Goal: Check status: Check status

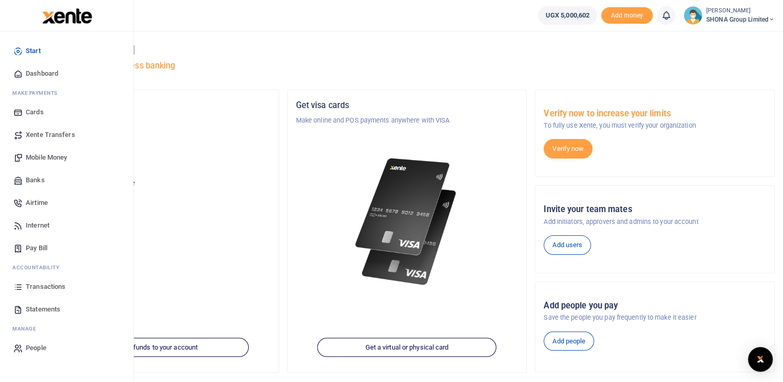
click at [43, 286] on span "Transactions" at bounding box center [46, 287] width 40 height 10
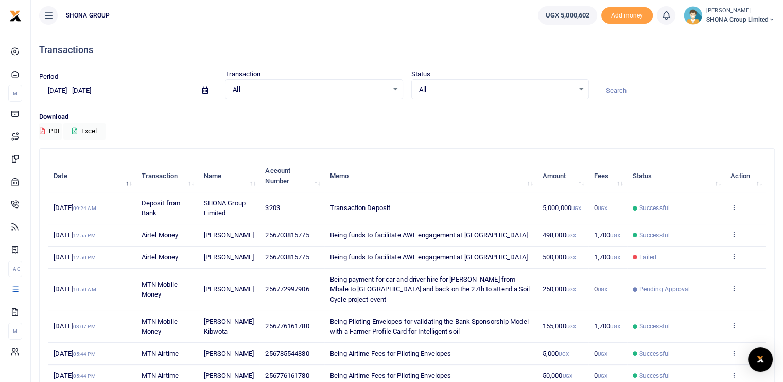
click at [117, 92] on input "[DATE] - [DATE]" at bounding box center [116, 91] width 155 height 18
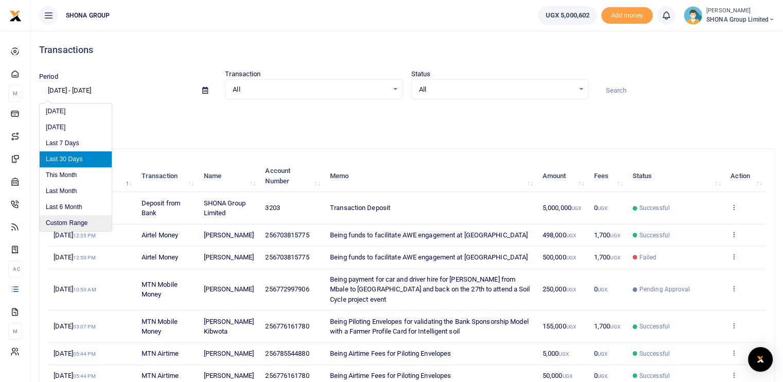
click at [60, 220] on li "Custom Range" at bounding box center [76, 223] width 72 height 16
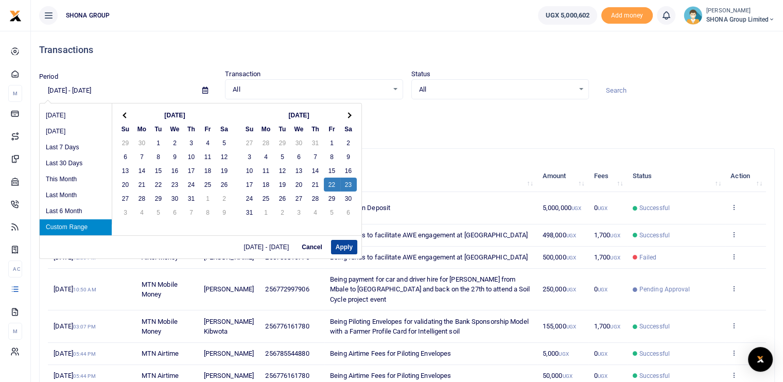
click at [346, 249] on button "Apply" at bounding box center [344, 247] width 26 height 14
type input "08/22/2025 - 08/23/2025"
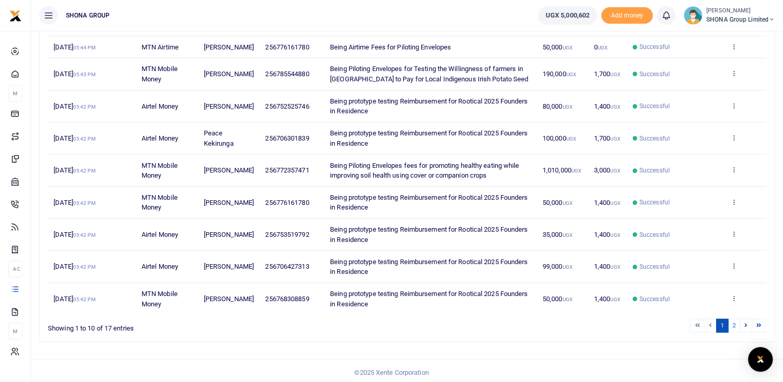
scroll to position [190, 0]
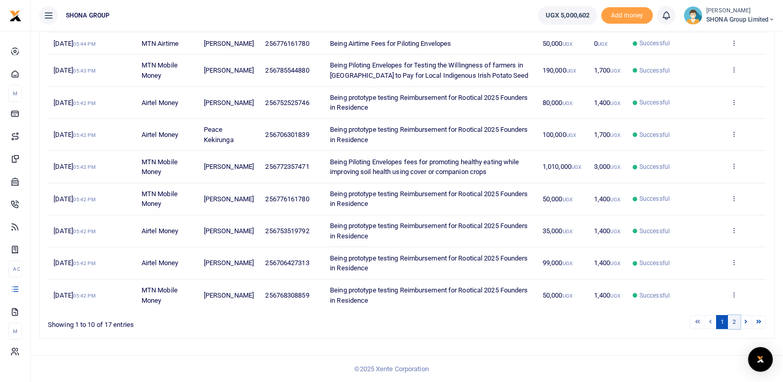
click at [734, 321] on link "2" at bounding box center [734, 322] width 12 height 14
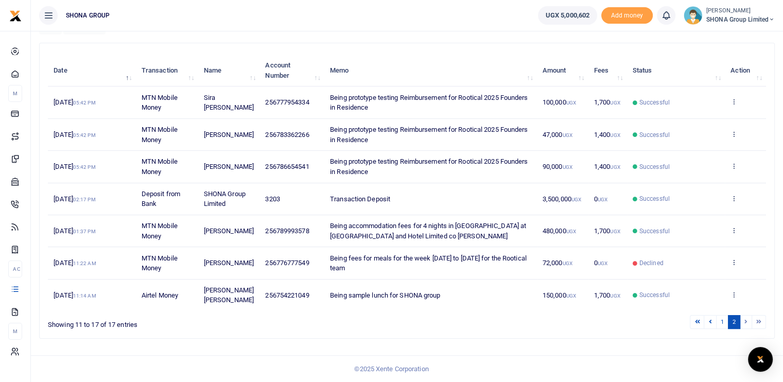
scroll to position [104, 0]
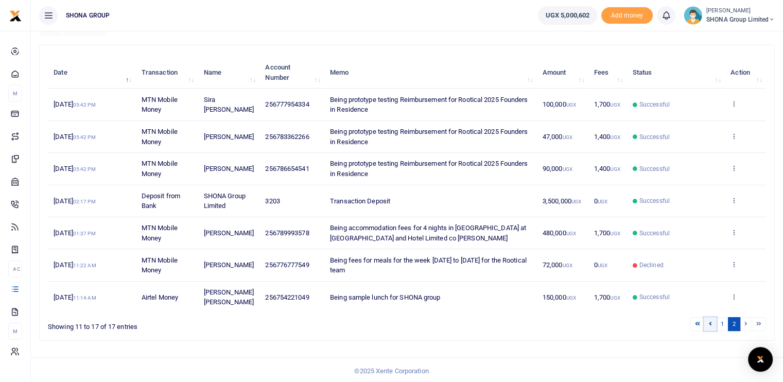
click at [713, 321] on link at bounding box center [710, 324] width 12 height 14
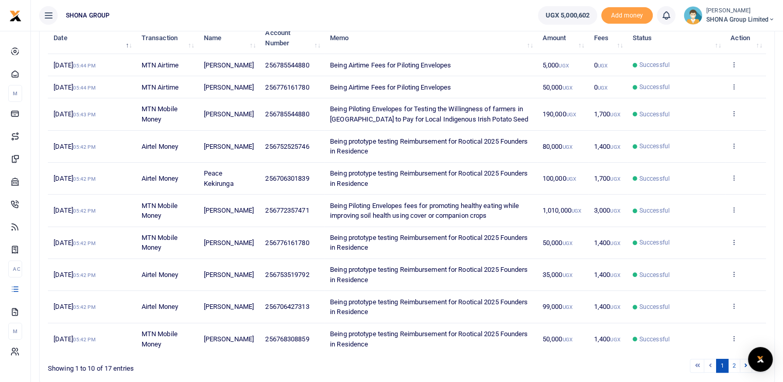
scroll to position [87, 0]
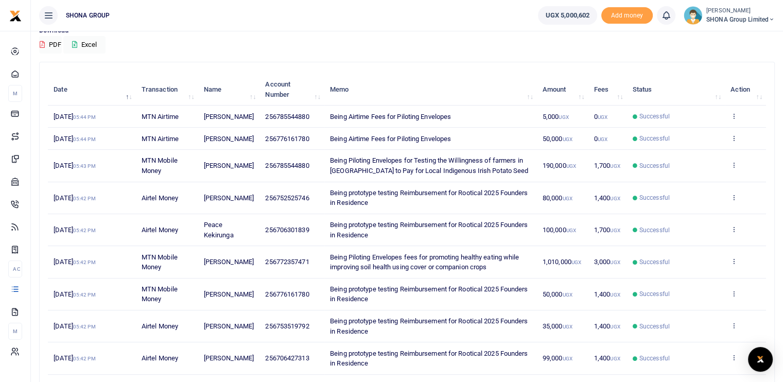
click at [673, 45] on div "Download PDF Excel" at bounding box center [407, 39] width 736 height 28
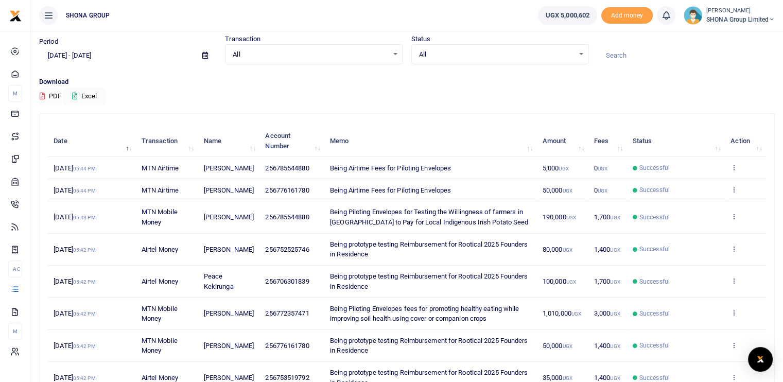
scroll to position [0, 0]
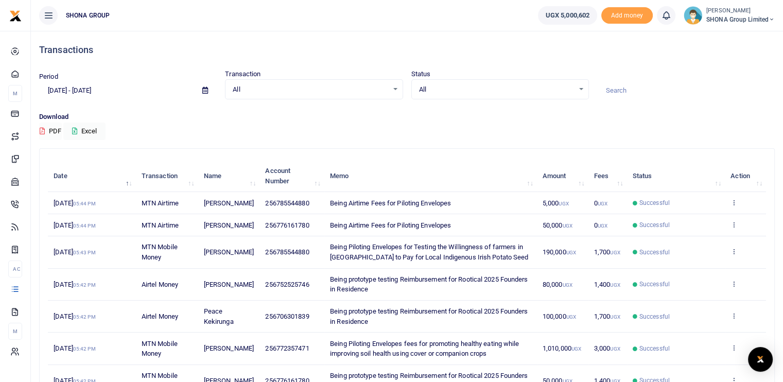
click at [59, 132] on button "PDF" at bounding box center [50, 132] width 23 height 18
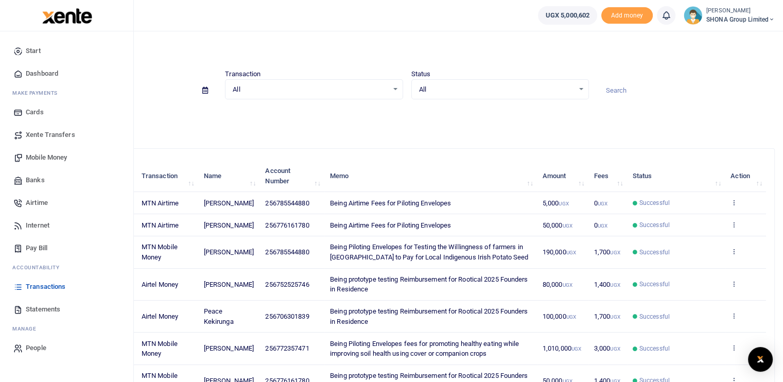
click at [31, 306] on span "Statements" at bounding box center [43, 309] width 35 height 10
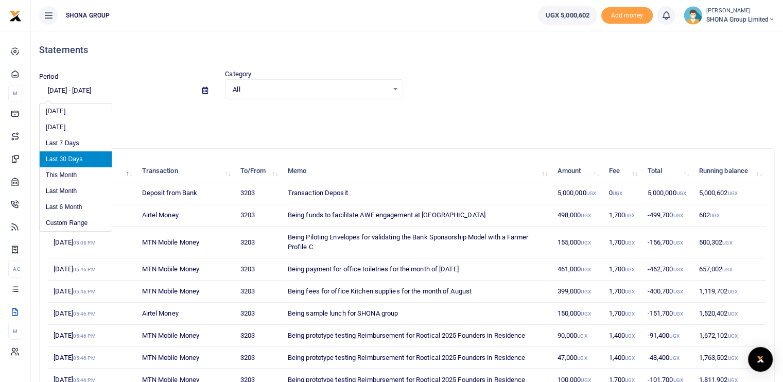
click at [95, 95] on input "[DATE] - [DATE]" at bounding box center [116, 91] width 155 height 18
click at [70, 220] on li "Custom Range" at bounding box center [76, 223] width 72 height 16
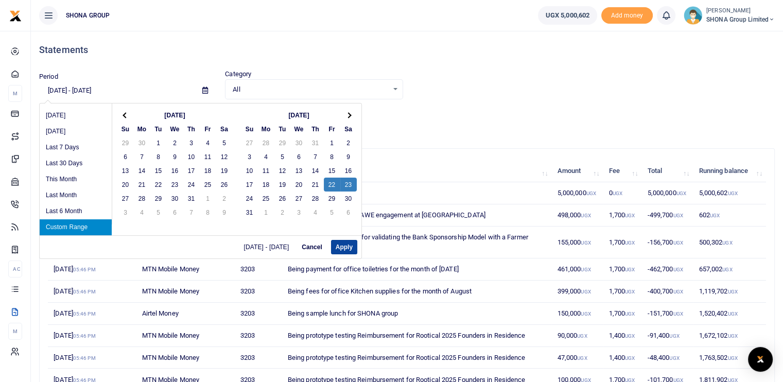
click at [346, 251] on button "Apply" at bounding box center [344, 247] width 26 height 14
type input "08/22/2025 - 08/23/2025"
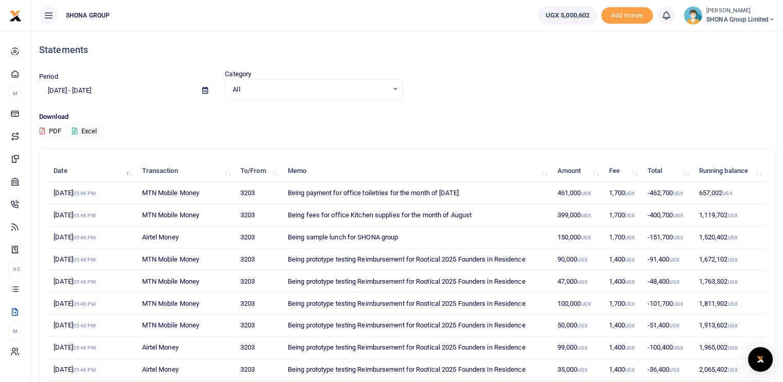
click at [57, 131] on button "PDF" at bounding box center [50, 132] width 23 height 18
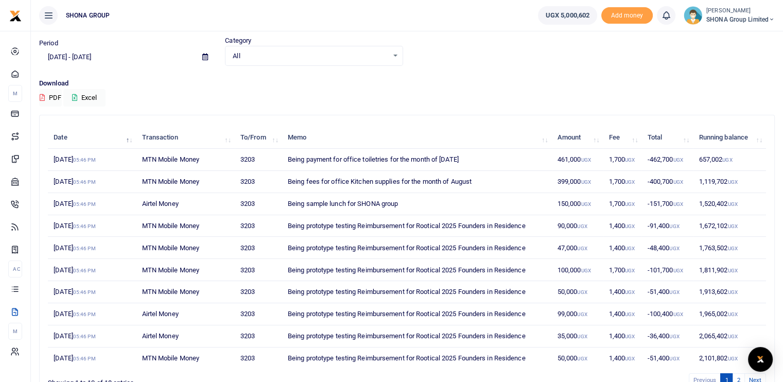
scroll to position [52, 0]
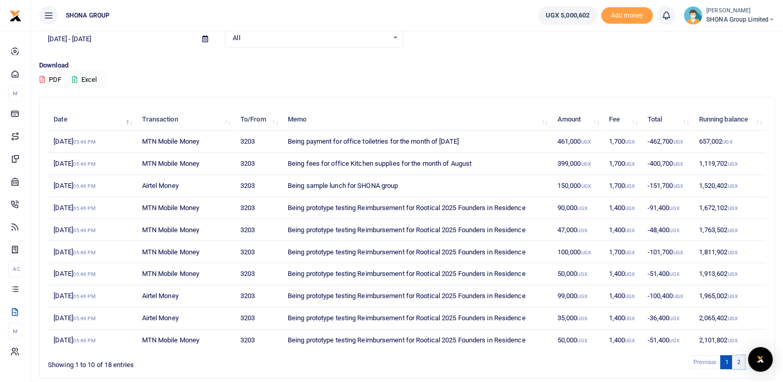
click at [738, 361] on link "2" at bounding box center [738, 362] width 12 height 14
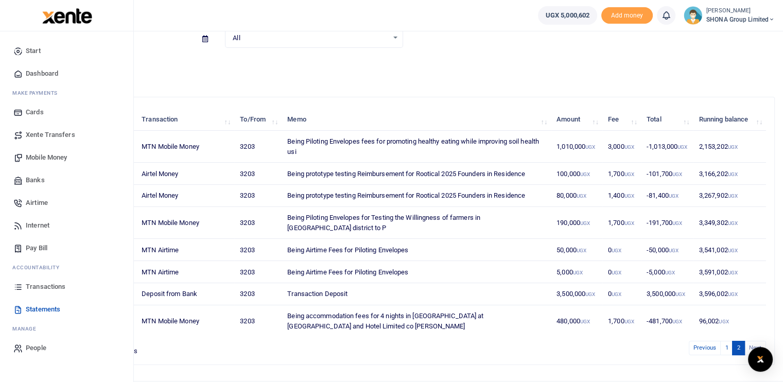
click at [44, 286] on span "Transactions" at bounding box center [46, 287] width 40 height 10
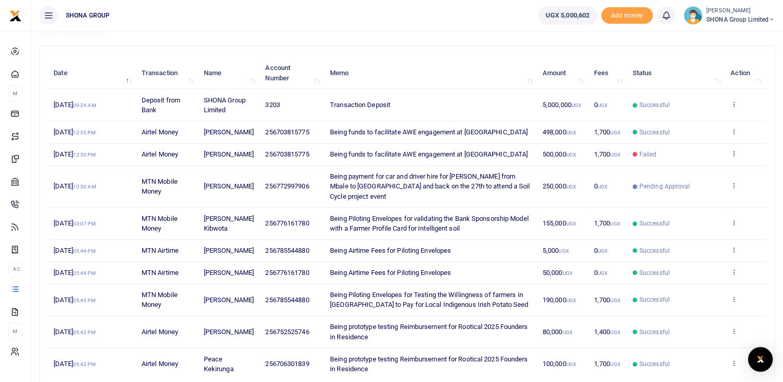
scroll to position [170, 0]
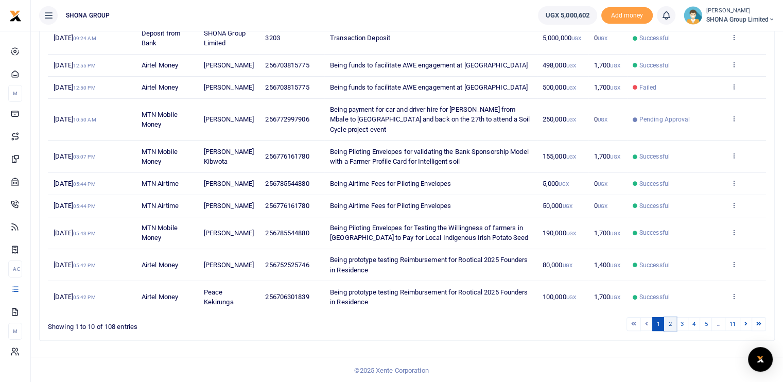
click at [670, 317] on link "2" at bounding box center [670, 324] width 12 height 14
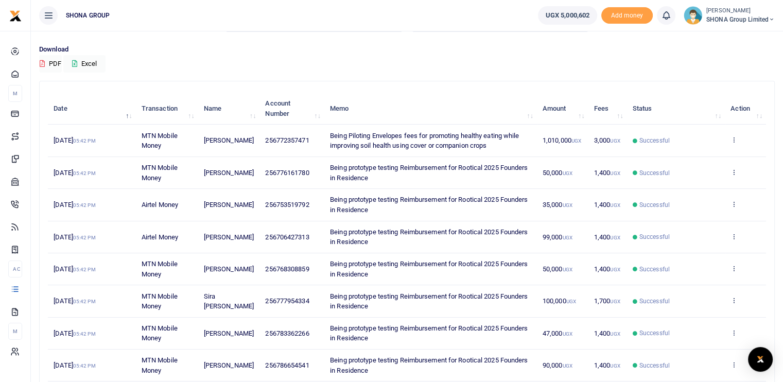
scroll to position [67, 0]
click at [733, 141] on icon at bounding box center [734, 139] width 7 height 7
click at [695, 154] on link "View details" at bounding box center [696, 157] width 81 height 14
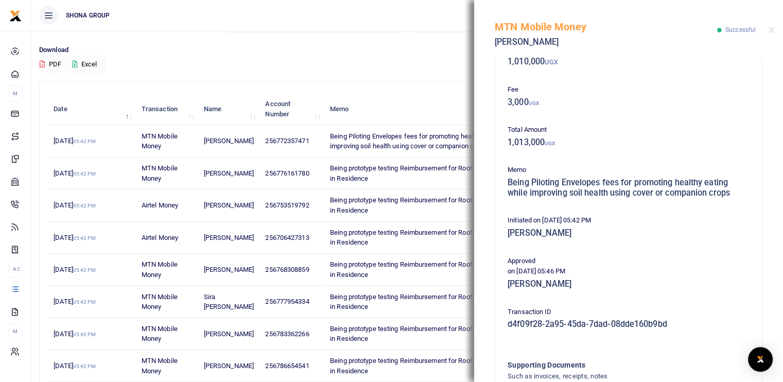
scroll to position [175, 0]
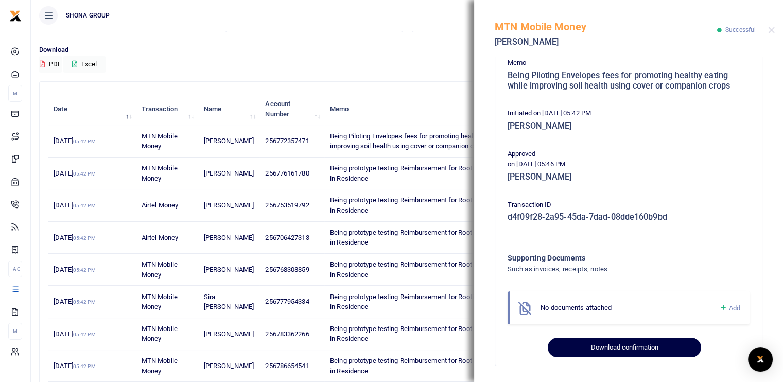
click at [600, 345] on button "Download confirmation" at bounding box center [624, 348] width 153 height 20
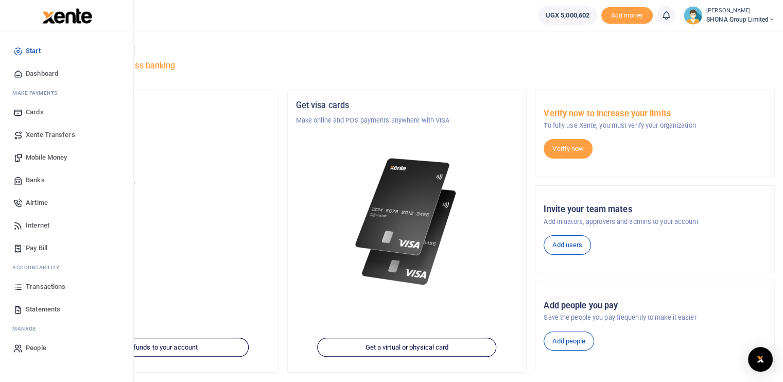
click at [63, 290] on span "Transactions" at bounding box center [46, 287] width 40 height 10
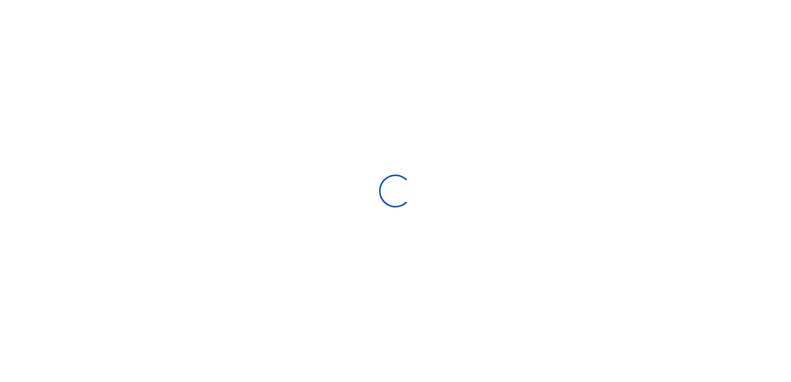
select select
type input "[DATE] - [DATE]"
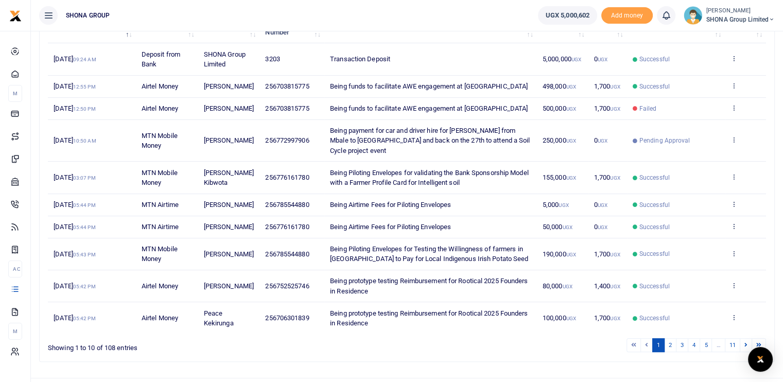
scroll to position [170, 0]
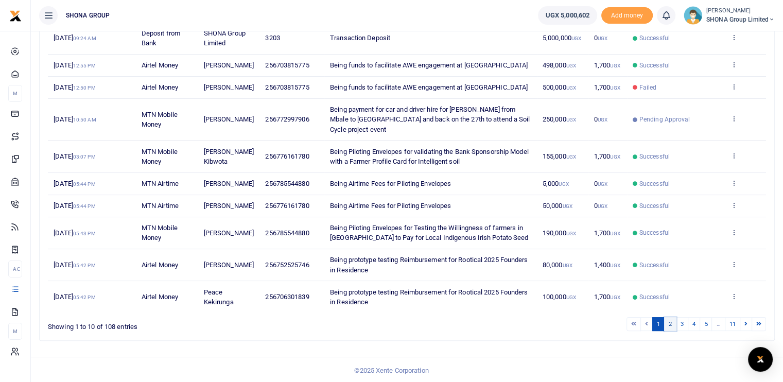
click at [672, 320] on link "2" at bounding box center [670, 324] width 12 height 14
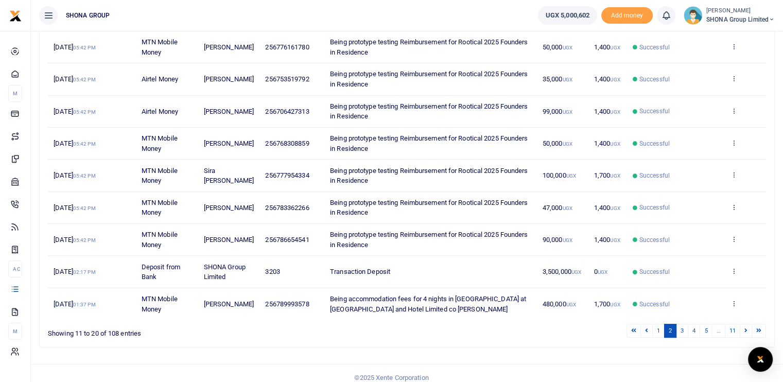
scroll to position [200, 0]
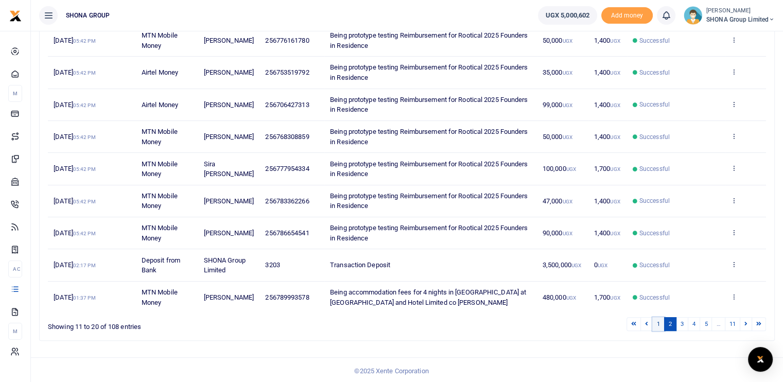
click at [657, 322] on link "1" at bounding box center [659, 324] width 12 height 14
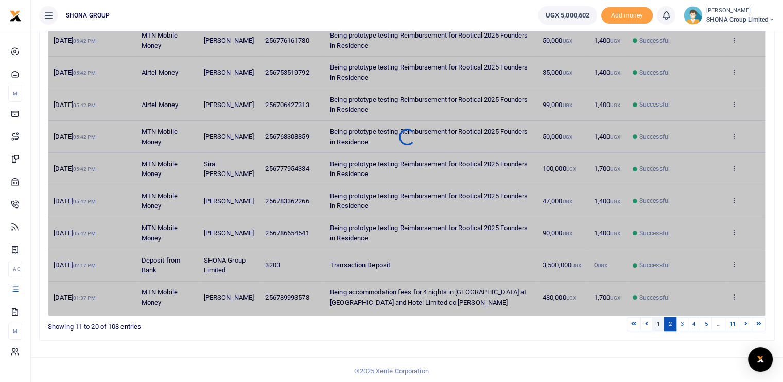
scroll to position [170, 0]
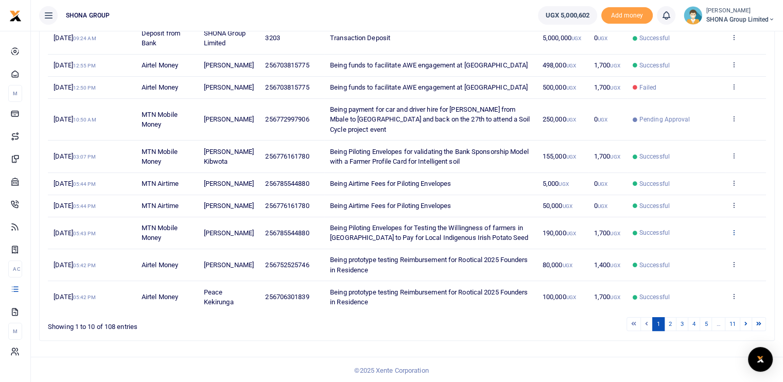
click at [731, 231] on icon at bounding box center [734, 232] width 7 height 7
click at [692, 248] on link "View details" at bounding box center [696, 249] width 81 height 14
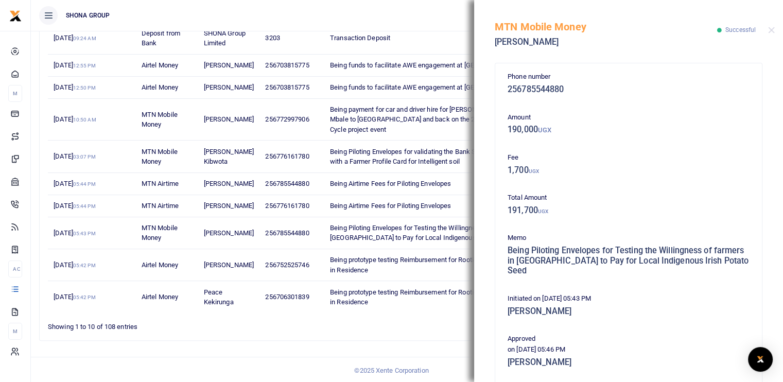
scroll to position [185, 0]
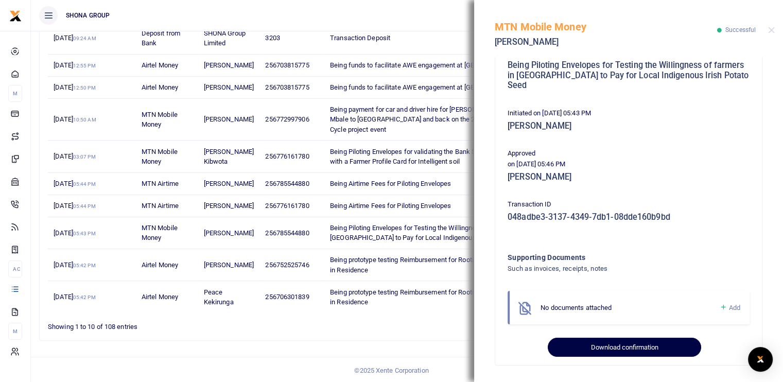
click at [603, 344] on button "Download confirmation" at bounding box center [624, 348] width 153 height 20
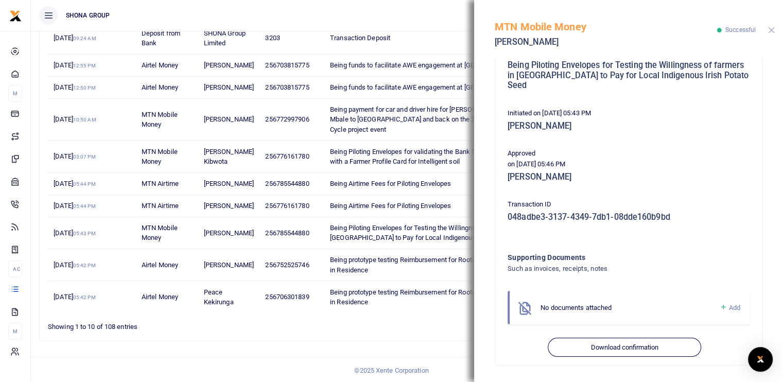
click at [773, 31] on button "Close" at bounding box center [771, 30] width 7 height 7
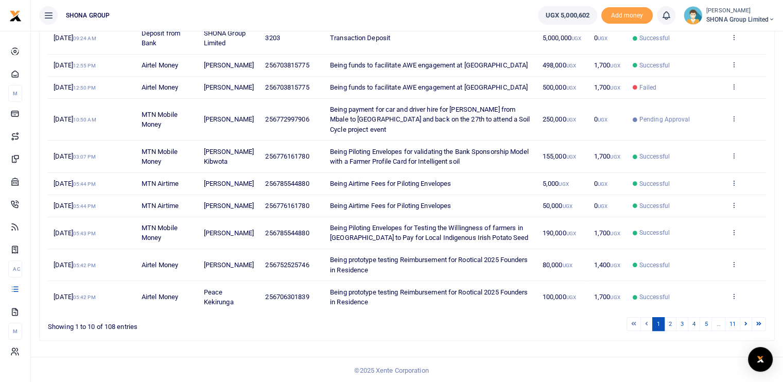
click at [735, 179] on icon at bounding box center [734, 182] width 7 height 7
click at [701, 190] on link "View details" at bounding box center [696, 189] width 81 height 14
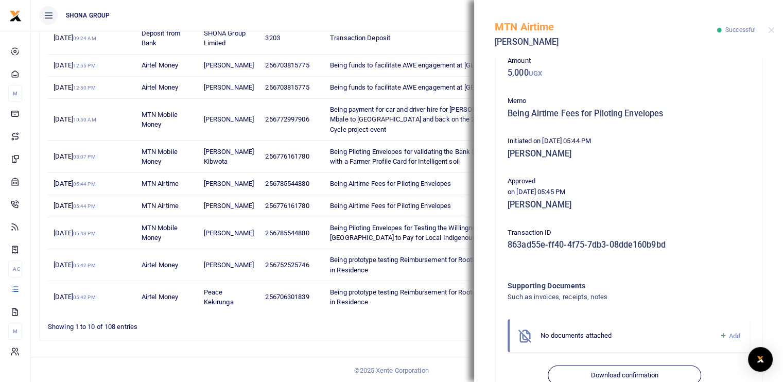
scroll to position [84, 0]
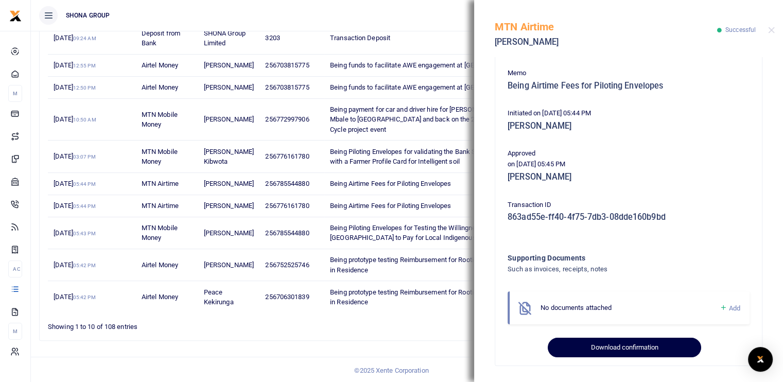
click at [587, 347] on button "Download confirmation" at bounding box center [624, 348] width 153 height 20
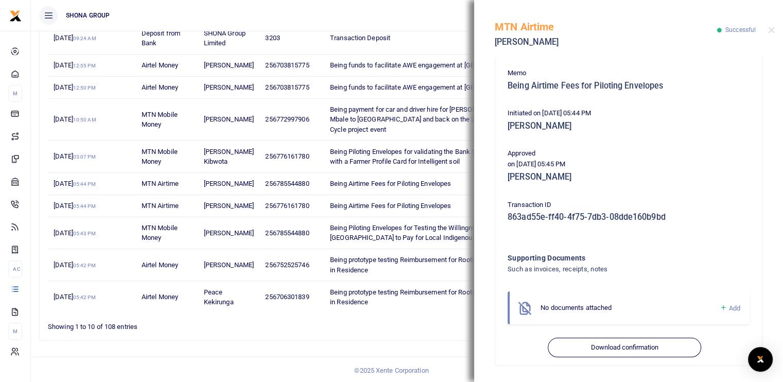
click at [767, 30] on div "MTN Airtime [PERSON_NAME] Successful" at bounding box center [628, 28] width 309 height 57
click at [771, 29] on button "Close" at bounding box center [771, 30] width 7 height 7
